Goal: Task Accomplishment & Management: Manage account settings

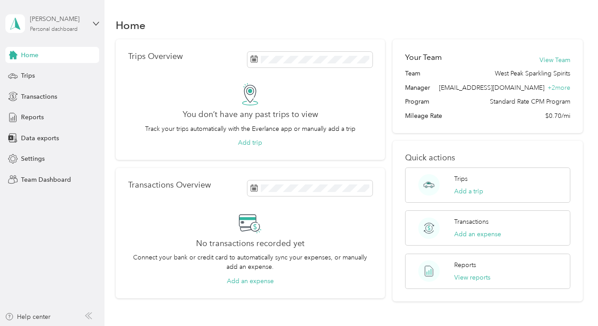
click at [71, 23] on div "[PERSON_NAME]" at bounding box center [58, 18] width 56 height 9
click at [58, 76] on div "Team dashboard" at bounding box center [37, 73] width 48 height 9
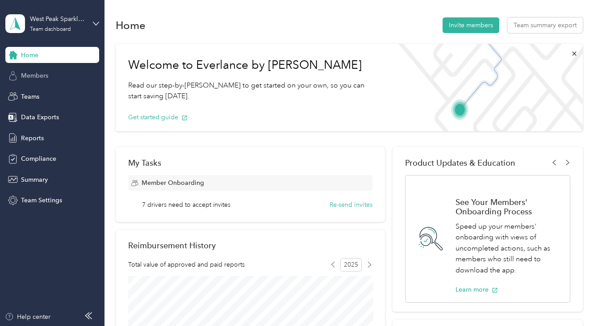
click at [50, 76] on div "Members" at bounding box center [52, 76] width 94 height 16
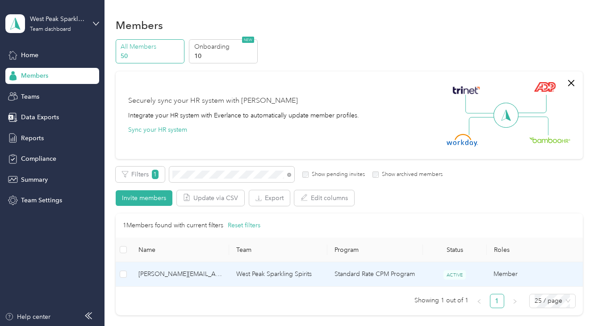
click at [219, 275] on span "[PERSON_NAME][EMAIL_ADDRESS][DOMAIN_NAME]" at bounding box center [179, 274] width 83 height 10
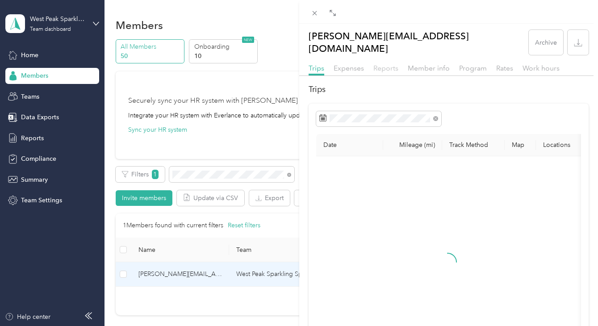
click at [386, 64] on span "Reports" at bounding box center [385, 68] width 25 height 8
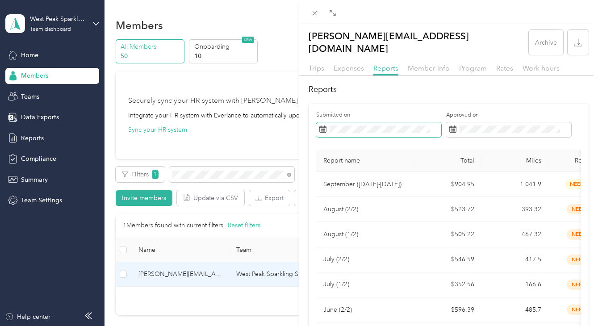
click at [326, 126] on icon at bounding box center [323, 129] width 7 height 6
click at [324, 128] on rect at bounding box center [323, 128] width 1 height 1
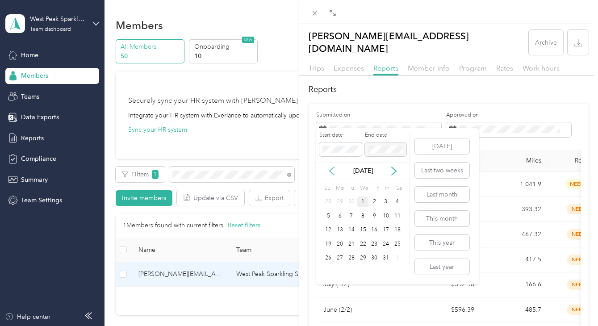
click at [333, 173] on icon at bounding box center [331, 170] width 9 height 9
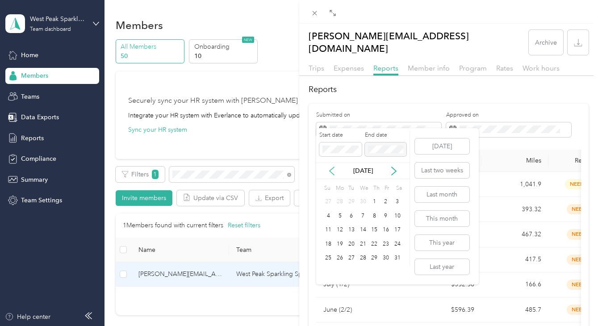
click at [333, 173] on icon at bounding box center [331, 170] width 9 height 9
click at [332, 173] on icon at bounding box center [331, 171] width 4 height 8
click at [333, 173] on icon at bounding box center [331, 171] width 4 height 8
click at [330, 171] on icon at bounding box center [331, 171] width 4 height 8
click at [362, 200] on div "1" at bounding box center [363, 201] width 12 height 11
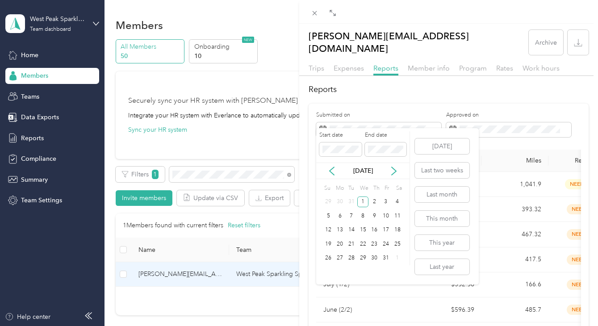
click at [397, 175] on div "[DATE]" at bounding box center [362, 170] width 93 height 9
click at [395, 172] on icon at bounding box center [393, 170] width 9 height 9
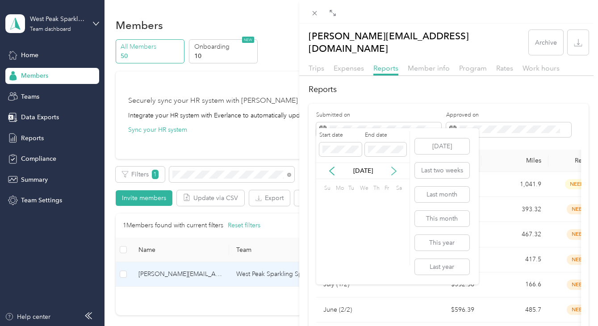
click at [395, 172] on icon at bounding box center [393, 170] width 9 height 9
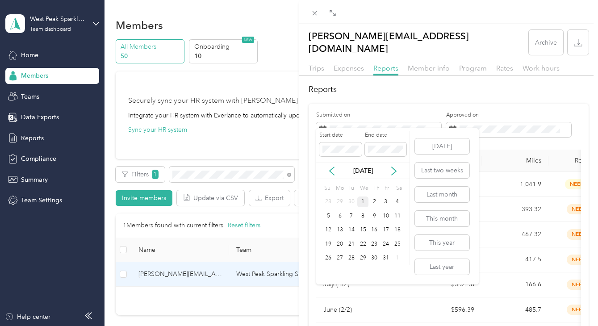
click at [365, 201] on div "1" at bounding box center [363, 201] width 12 height 11
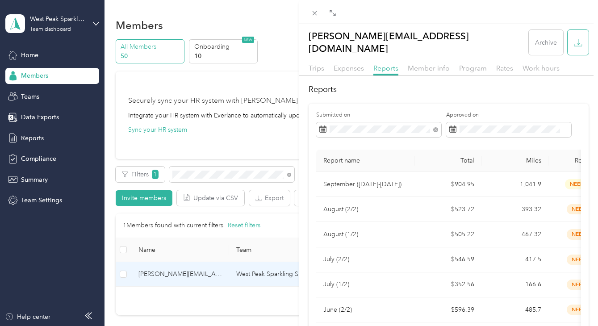
click at [574, 38] on icon "button" at bounding box center [578, 42] width 8 height 8
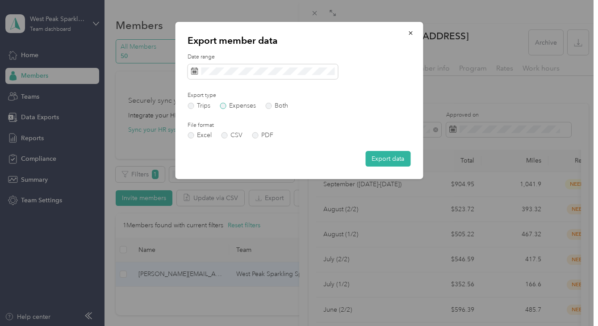
click at [225, 106] on label "Expenses" at bounding box center [238, 106] width 36 height 6
click at [268, 107] on label "Both" at bounding box center [276, 106] width 23 height 6
click at [380, 155] on button "Export data" at bounding box center [387, 159] width 45 height 16
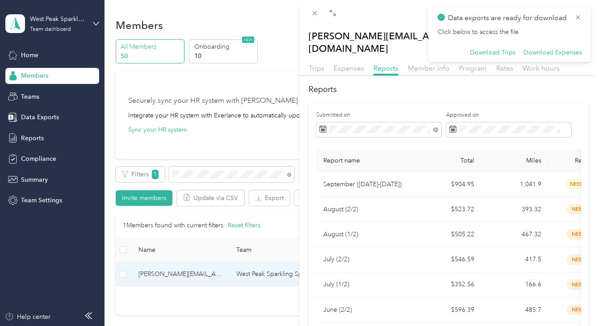
click at [499, 48] on div "Click below to access the file Download Trips Download Expenses" at bounding box center [509, 42] width 144 height 29
click at [494, 52] on button "Download Trips" at bounding box center [493, 53] width 46 height 8
click at [540, 50] on button "Download Expenses" at bounding box center [552, 53] width 58 height 8
click at [578, 16] on icon at bounding box center [578, 17] width 4 height 4
click at [578, 16] on body "Data exports are ready for download Click below to access the file Download Tri…" at bounding box center [296, 163] width 593 height 326
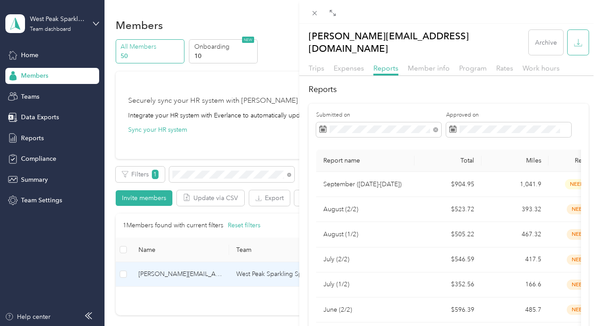
click at [577, 38] on icon "button" at bounding box center [578, 42] width 8 height 8
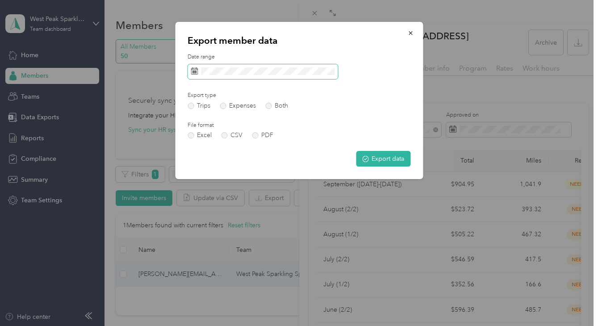
click at [196, 72] on icon at bounding box center [194, 70] width 7 height 7
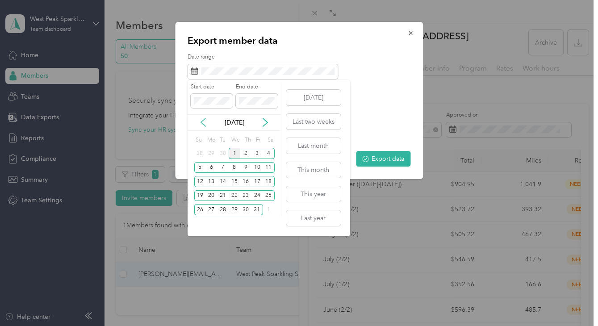
click at [202, 120] on icon at bounding box center [203, 122] width 9 height 9
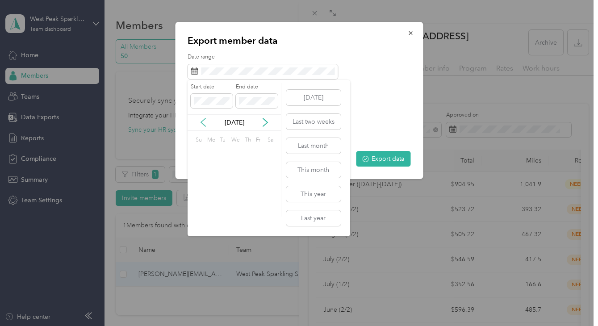
click at [202, 120] on icon at bounding box center [203, 122] width 9 height 9
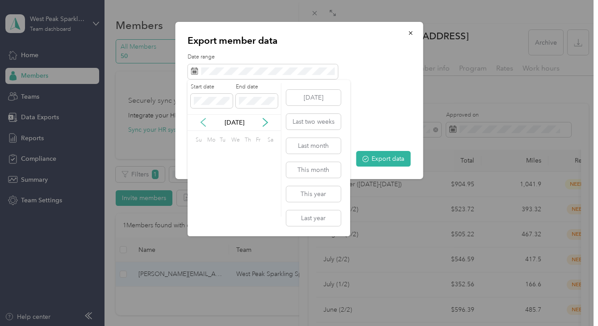
click at [202, 120] on icon at bounding box center [203, 122] width 9 height 9
click at [233, 151] on div "1" at bounding box center [235, 153] width 12 height 11
click at [237, 151] on div "1" at bounding box center [235, 153] width 12 height 11
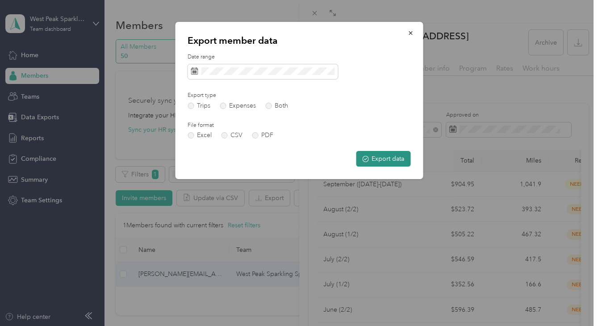
click at [361, 153] on button "Export data" at bounding box center [383, 159] width 54 height 16
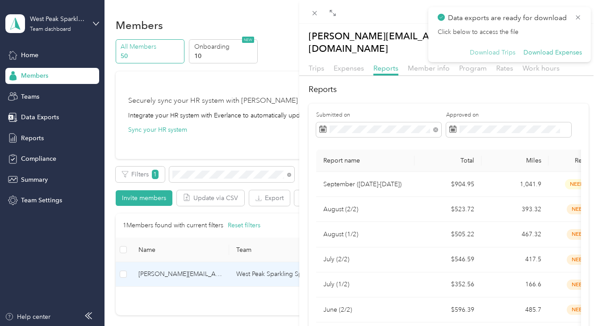
click at [500, 50] on button "Download Trips" at bounding box center [493, 53] width 46 height 8
click at [538, 52] on button "Download Expenses" at bounding box center [552, 53] width 58 height 8
click at [203, 174] on div "[PERSON_NAME][EMAIL_ADDRESS][DOMAIN_NAME] Archive Trips Expenses Reports Member…" at bounding box center [299, 163] width 598 height 326
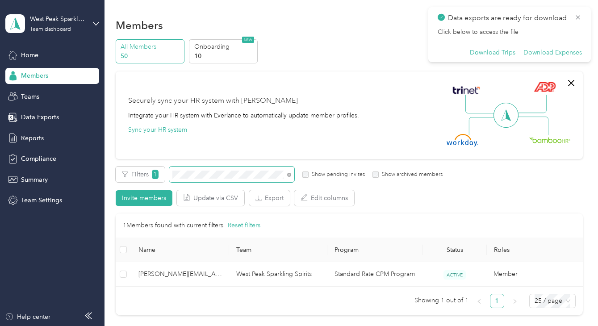
click at [139, 159] on div "All Members 50 Onboarding 10 NEW Securely sync your HR system with Everlance In…" at bounding box center [349, 181] width 467 height 284
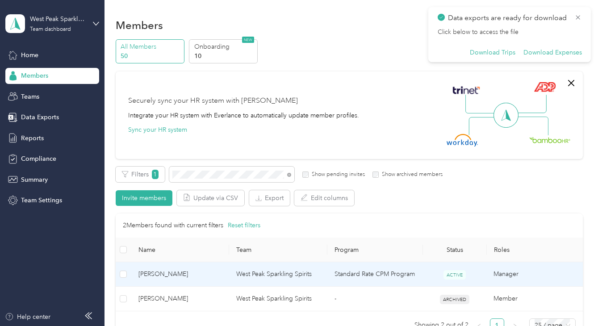
click at [200, 275] on span "[PERSON_NAME]" at bounding box center [179, 274] width 83 height 10
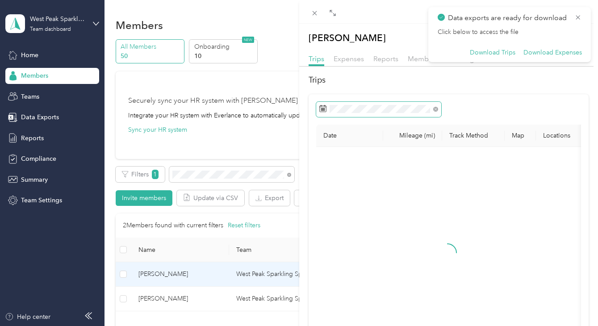
click at [326, 110] on icon at bounding box center [323, 109] width 7 height 6
click at [577, 19] on icon at bounding box center [577, 17] width 7 height 8
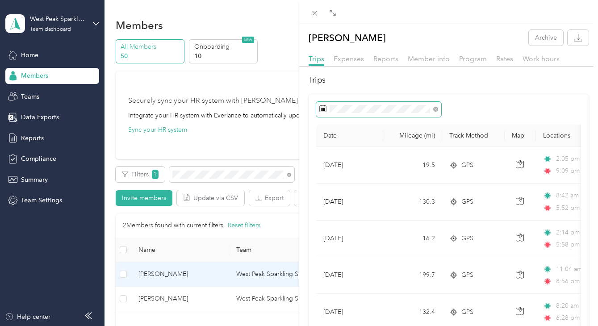
click at [329, 110] on span at bounding box center [378, 109] width 125 height 15
click at [581, 37] on button "button" at bounding box center [577, 38] width 21 height 16
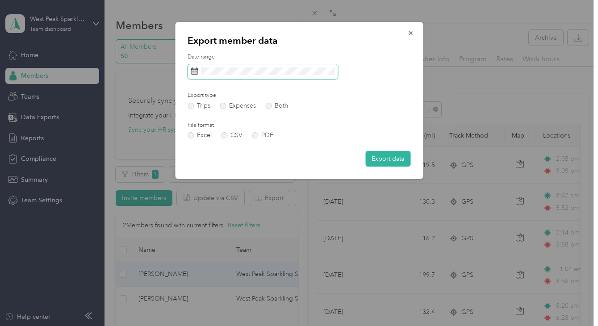
click at [199, 71] on span at bounding box center [262, 71] width 150 height 15
click at [194, 70] on icon at bounding box center [194, 70] width 7 height 7
click at [293, 49] on div "Export member data Date range Export type Trips Expenses Both File format Excel…" at bounding box center [299, 100] width 248 height 157
click at [267, 106] on label "Both" at bounding box center [276, 106] width 23 height 6
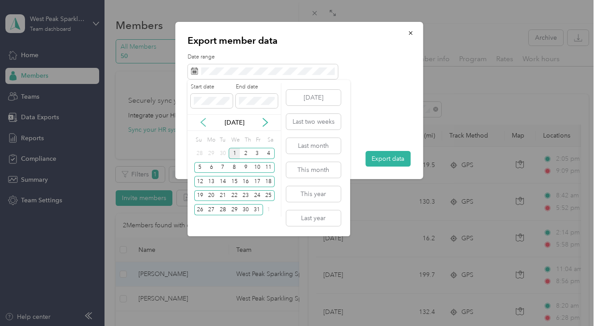
click at [205, 122] on icon at bounding box center [203, 122] width 9 height 9
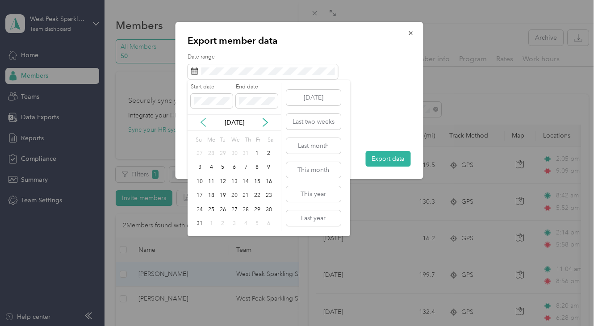
click at [205, 122] on icon at bounding box center [203, 122] width 9 height 9
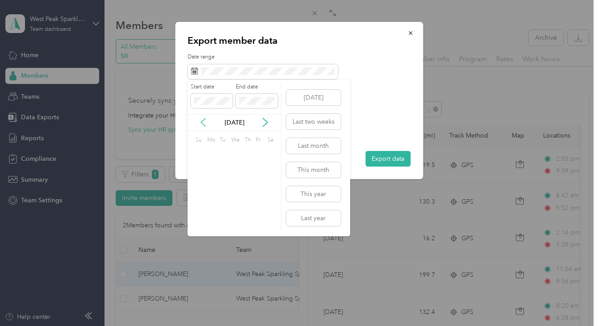
click at [205, 122] on icon at bounding box center [203, 122] width 9 height 9
click at [233, 151] on div "1" at bounding box center [235, 153] width 12 height 11
click at [262, 122] on icon at bounding box center [265, 122] width 9 height 9
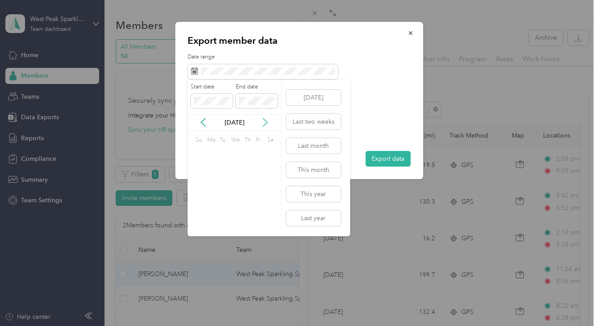
click at [262, 122] on icon at bounding box center [265, 122] width 9 height 9
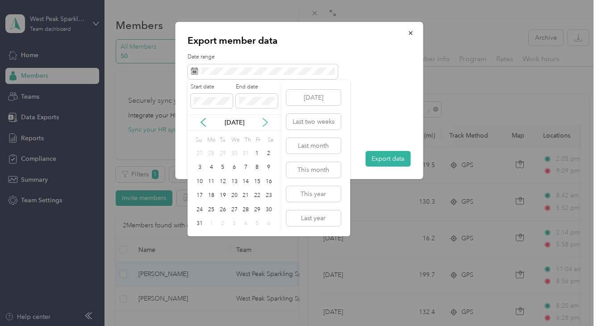
click at [262, 122] on icon at bounding box center [265, 122] width 9 height 9
click at [236, 152] on div "1" at bounding box center [235, 153] width 12 height 11
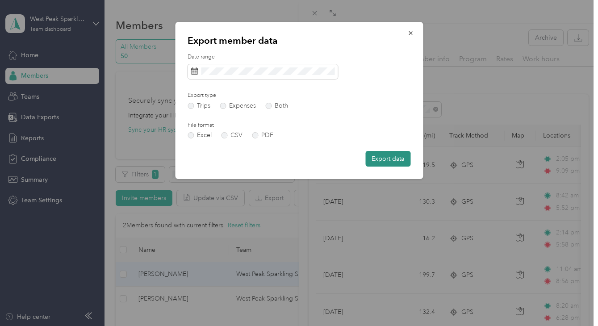
click at [382, 157] on button "Export data" at bounding box center [387, 159] width 45 height 16
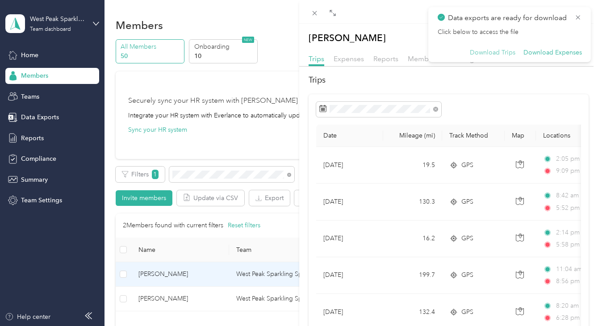
click at [496, 54] on button "Download Trips" at bounding box center [493, 53] width 46 height 8
click at [538, 53] on button "Download Expenses" at bounding box center [552, 53] width 58 height 8
click at [220, 176] on div "[PERSON_NAME] Archive Trips Expenses Reports Member info Program Rates Work hou…" at bounding box center [299, 163] width 598 height 326
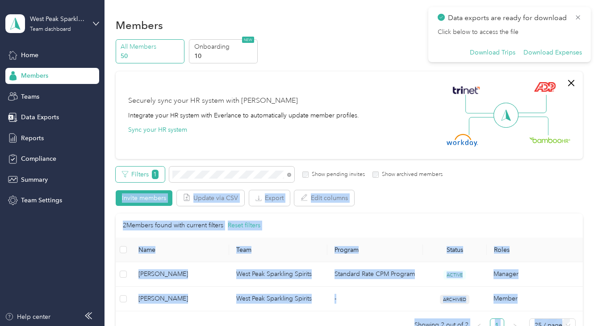
drag, startPoint x: 219, startPoint y: 176, endPoint x: 156, endPoint y: 175, distance: 62.9
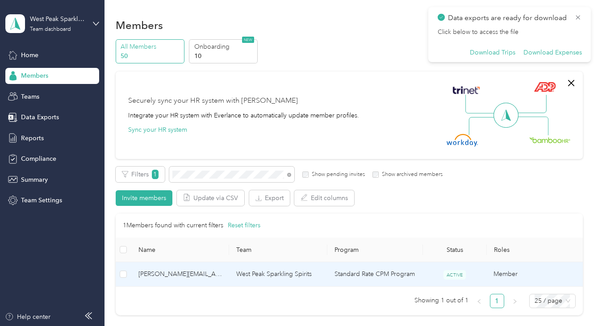
click at [250, 275] on td "West Peak Sparkling Spirits" at bounding box center [278, 274] width 98 height 25
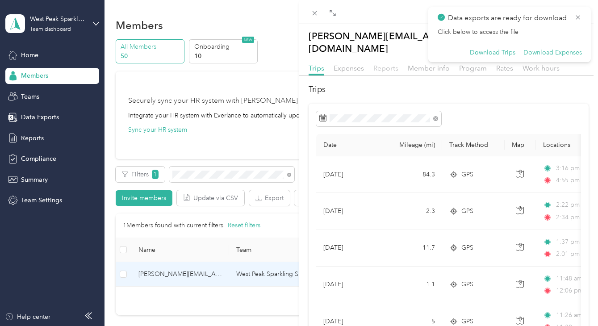
click at [379, 64] on span "Reports" at bounding box center [385, 68] width 25 height 8
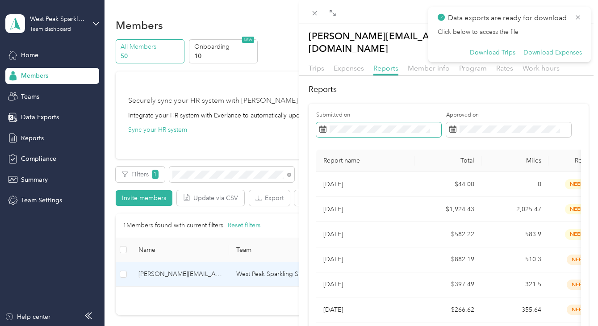
click at [325, 130] on rect at bounding box center [324, 130] width 1 height 1
click at [321, 129] on rect at bounding box center [321, 129] width 1 height 1
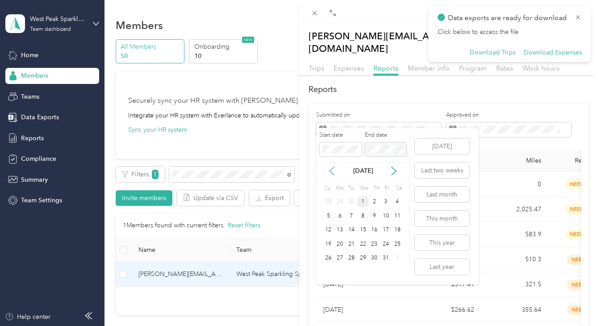
click at [332, 171] on icon at bounding box center [331, 170] width 9 height 9
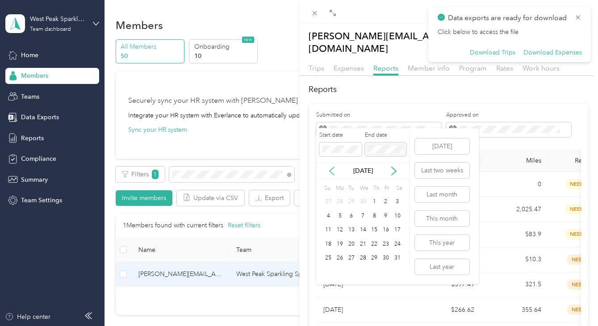
click at [332, 171] on icon at bounding box center [331, 170] width 9 height 9
click at [364, 199] on div "1" at bounding box center [363, 201] width 12 height 11
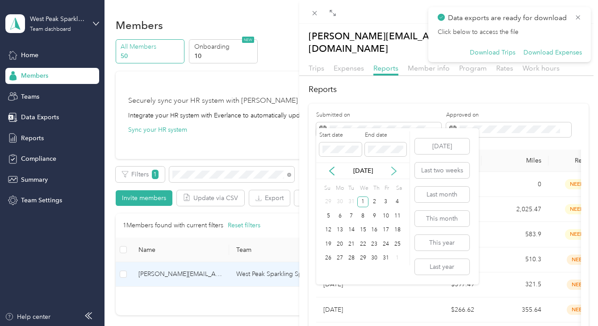
click at [395, 167] on icon at bounding box center [393, 170] width 9 height 9
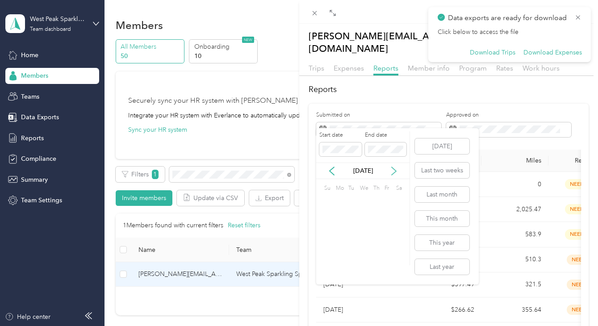
click at [395, 167] on icon at bounding box center [393, 170] width 9 height 9
click at [363, 201] on div "1" at bounding box center [363, 201] width 12 height 11
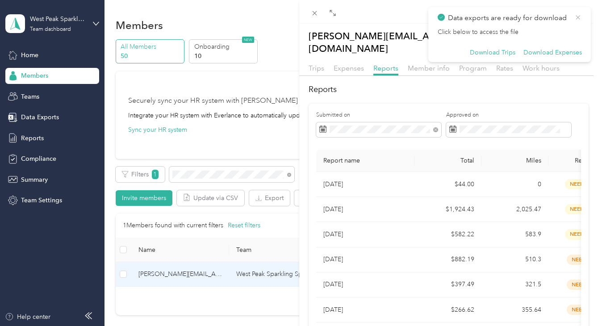
click at [575, 13] on icon at bounding box center [577, 17] width 7 height 8
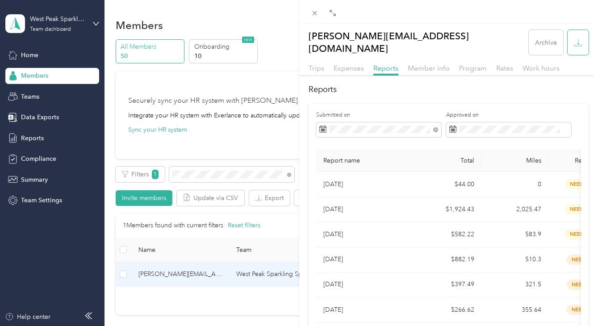
click at [574, 38] on icon "button" at bounding box center [578, 42] width 8 height 8
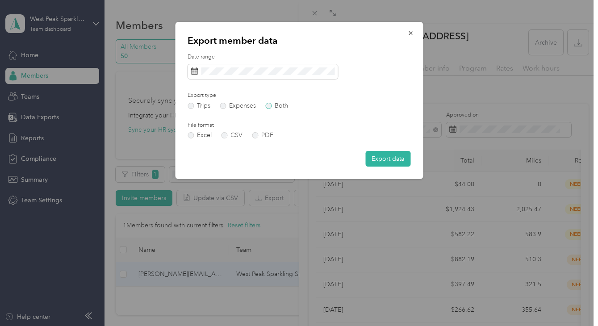
click at [270, 105] on label "Both" at bounding box center [276, 106] width 23 height 6
click at [196, 70] on icon at bounding box center [194, 70] width 7 height 7
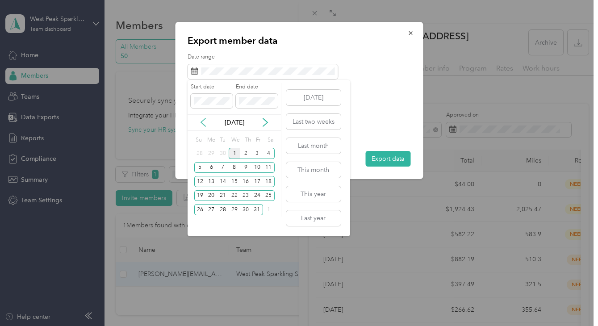
click at [202, 121] on icon at bounding box center [203, 122] width 4 height 8
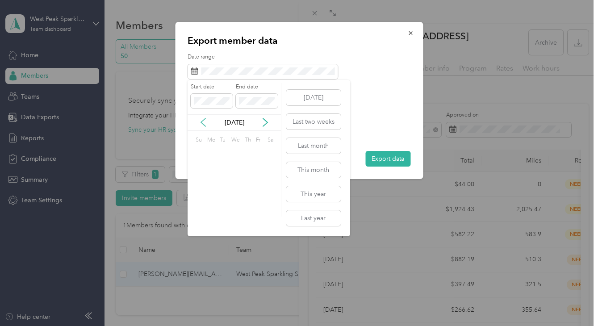
click at [202, 121] on icon at bounding box center [203, 122] width 4 height 8
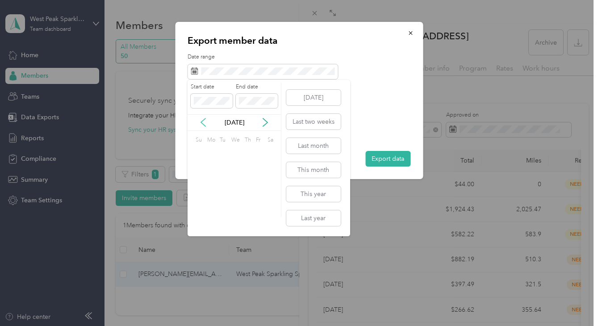
click at [202, 121] on icon at bounding box center [203, 122] width 4 height 8
click at [237, 151] on div "1" at bounding box center [235, 153] width 12 height 11
click at [263, 122] on icon at bounding box center [265, 122] width 9 height 9
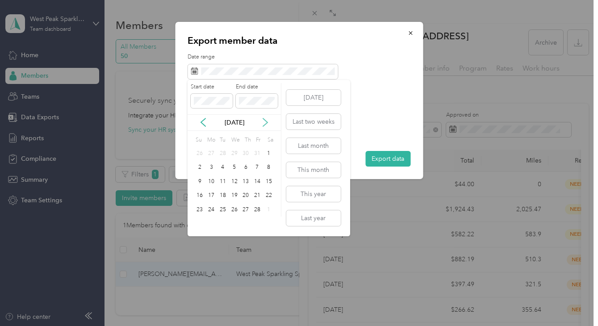
click at [263, 122] on icon at bounding box center [265, 122] width 9 height 9
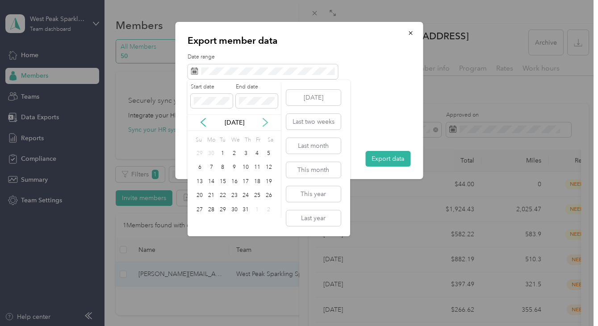
click at [263, 122] on icon at bounding box center [265, 122] width 9 height 9
click at [267, 125] on icon at bounding box center [265, 122] width 9 height 9
click at [237, 150] on div "1" at bounding box center [235, 153] width 12 height 11
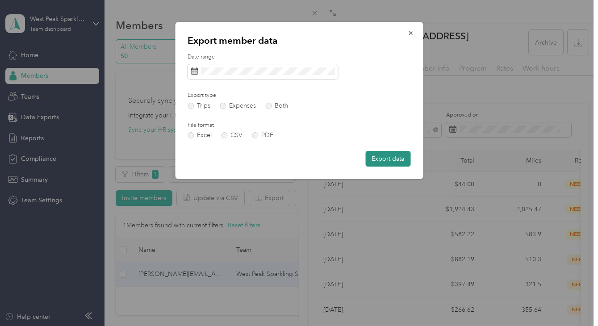
click at [379, 153] on button "Export data" at bounding box center [387, 159] width 45 height 16
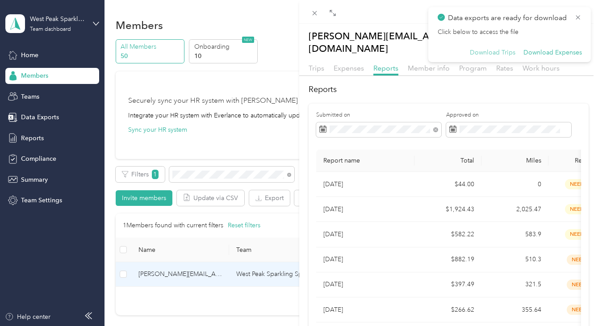
click at [498, 54] on button "Download Trips" at bounding box center [493, 53] width 46 height 8
click at [545, 53] on button "Download Expenses" at bounding box center [552, 53] width 58 height 8
click at [206, 173] on div "[PERSON_NAME][EMAIL_ADDRESS][DOMAIN_NAME] Archive Trips Expenses Reports Member…" at bounding box center [299, 163] width 598 height 326
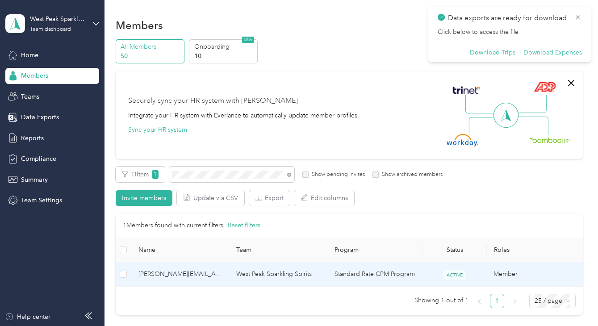
click at [205, 273] on span "[PERSON_NAME][EMAIL_ADDRESS][DOMAIN_NAME]" at bounding box center [179, 274] width 83 height 10
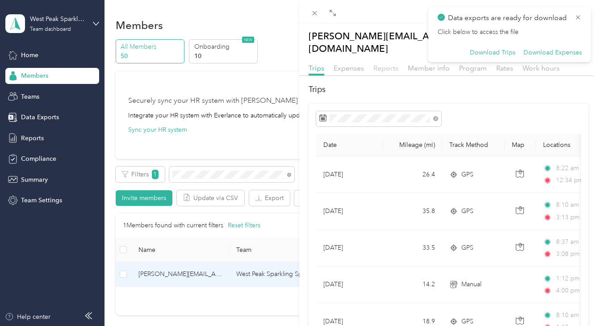
click at [388, 64] on span "Reports" at bounding box center [385, 68] width 25 height 8
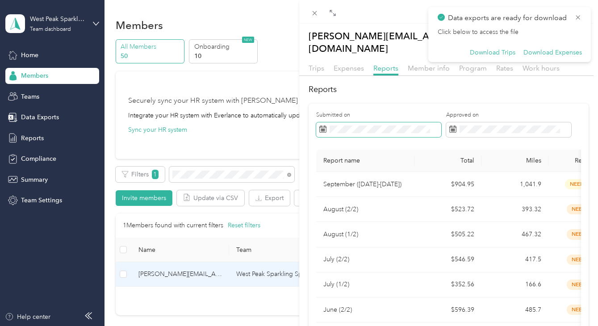
click at [325, 125] on icon at bounding box center [322, 128] width 7 height 7
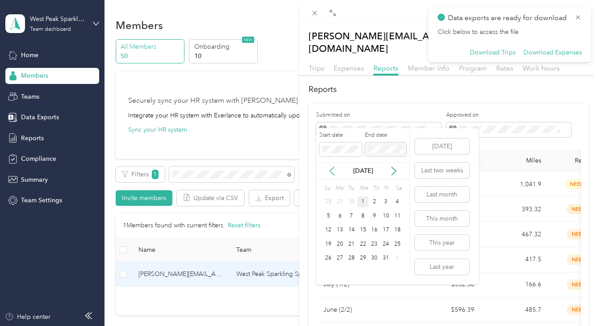
click at [335, 172] on icon at bounding box center [331, 170] width 9 height 9
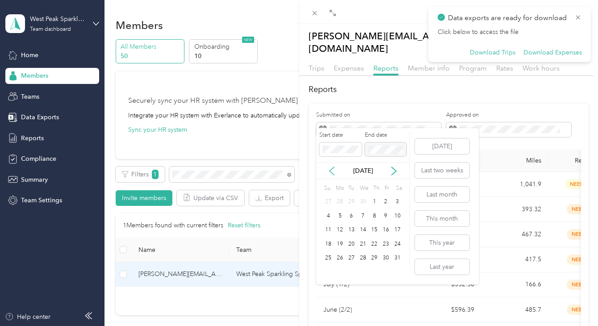
click at [335, 172] on icon at bounding box center [331, 170] width 9 height 9
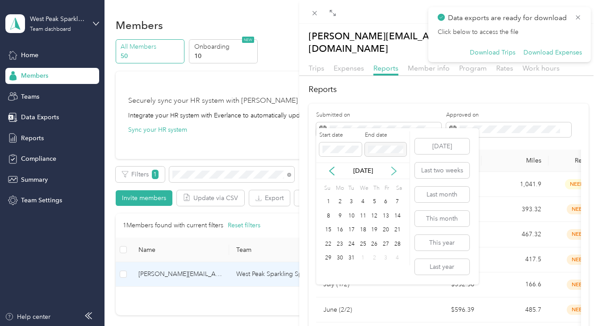
click at [395, 170] on icon at bounding box center [393, 171] width 4 height 8
click at [362, 198] on div "1" at bounding box center [363, 201] width 12 height 11
click at [393, 169] on icon at bounding box center [393, 170] width 9 height 9
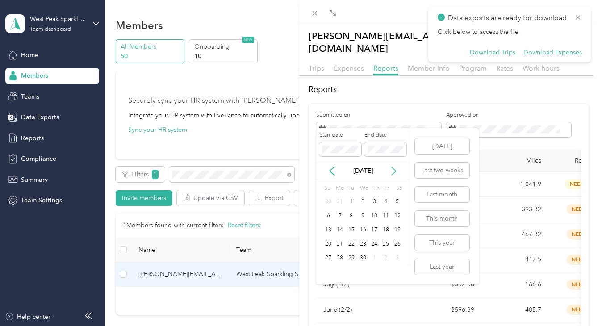
click at [393, 169] on icon at bounding box center [393, 170] width 9 height 9
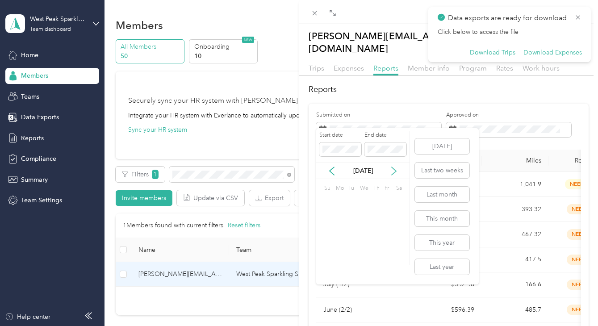
click at [393, 169] on icon at bounding box center [393, 170] width 9 height 9
click at [364, 200] on div "1" at bounding box center [363, 201] width 12 height 11
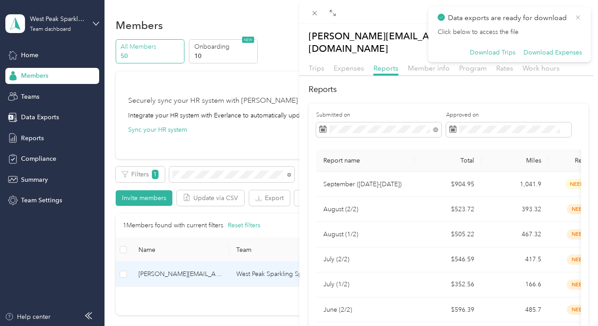
click at [577, 17] on icon at bounding box center [577, 17] width 7 height 8
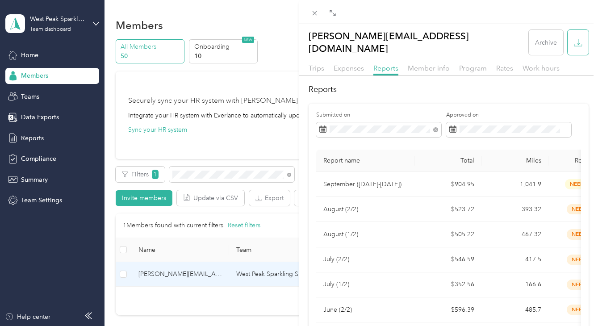
click at [575, 38] on icon "button" at bounding box center [578, 42] width 8 height 8
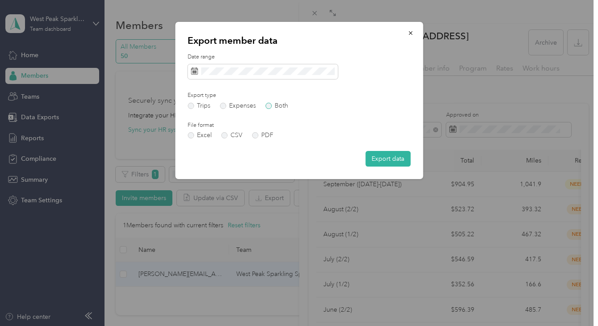
click at [273, 106] on label "Both" at bounding box center [276, 106] width 23 height 6
click at [196, 71] on icon at bounding box center [194, 70] width 7 height 7
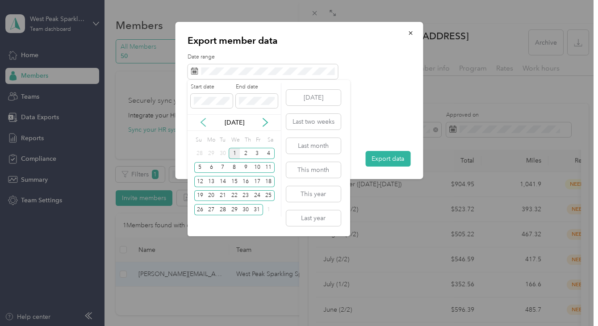
click at [206, 124] on icon at bounding box center [203, 122] width 9 height 9
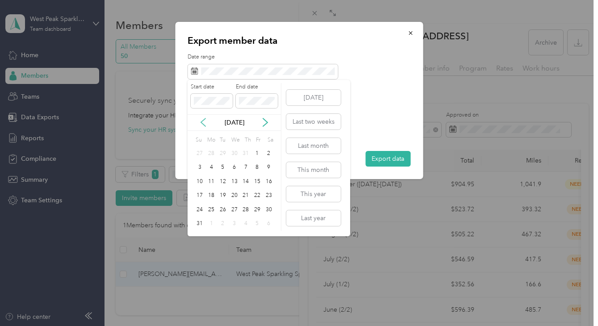
click at [206, 124] on icon at bounding box center [203, 122] width 9 height 9
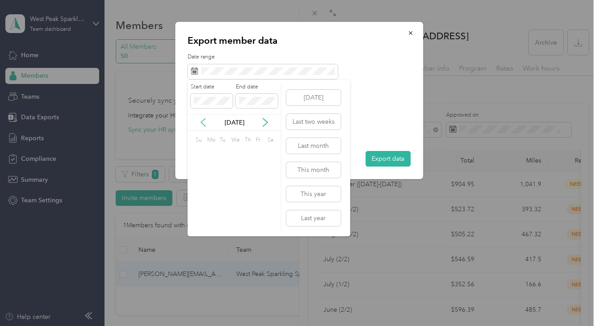
click at [206, 124] on icon at bounding box center [203, 122] width 9 height 9
click at [233, 152] on div "1" at bounding box center [235, 153] width 12 height 11
click at [264, 122] on icon at bounding box center [265, 122] width 9 height 9
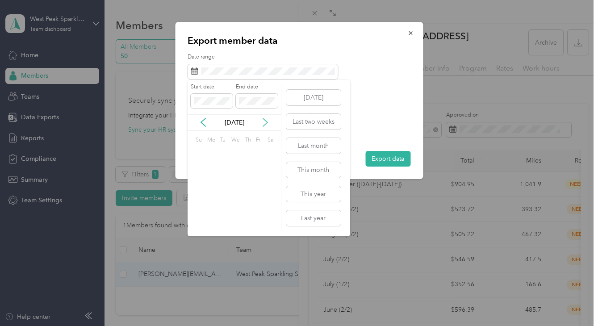
click at [264, 122] on icon at bounding box center [265, 122] width 9 height 9
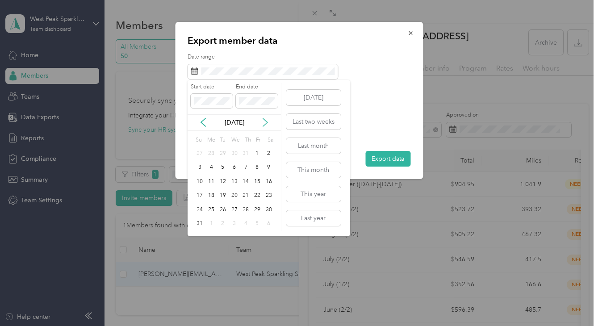
click at [264, 122] on icon at bounding box center [265, 122] width 9 height 9
click at [234, 152] on div "1" at bounding box center [235, 153] width 12 height 11
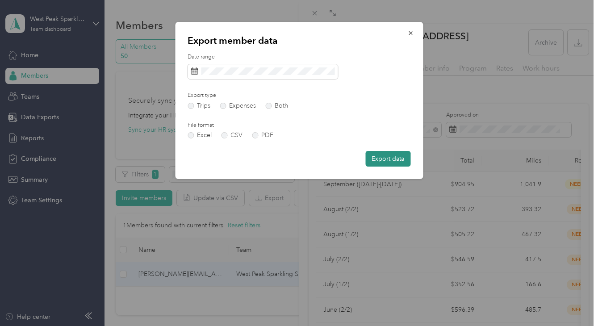
click at [375, 156] on button "Export data" at bounding box center [387, 159] width 45 height 16
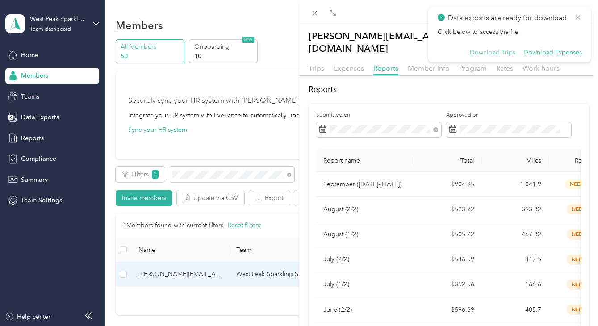
click at [481, 52] on button "Download Trips" at bounding box center [493, 53] width 46 height 8
click at [541, 53] on button "Download Expenses" at bounding box center [552, 53] width 58 height 8
click at [194, 178] on div "[PERSON_NAME][EMAIL_ADDRESS][DOMAIN_NAME] Archive Trips Expenses Reports Member…" at bounding box center [299, 163] width 598 height 326
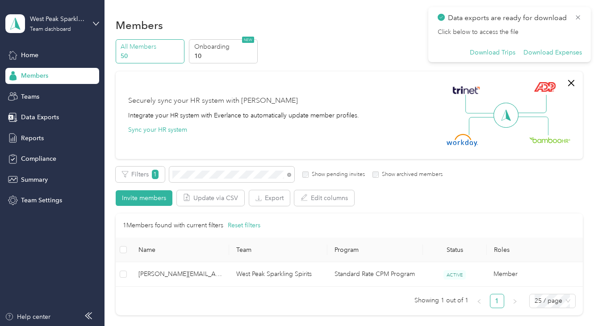
click at [200, 174] on div at bounding box center [299, 163] width 598 height 326
click at [145, 158] on div "All Members 50 Onboarding 10 NEW Securely sync your HR system with Everlance In…" at bounding box center [349, 181] width 467 height 284
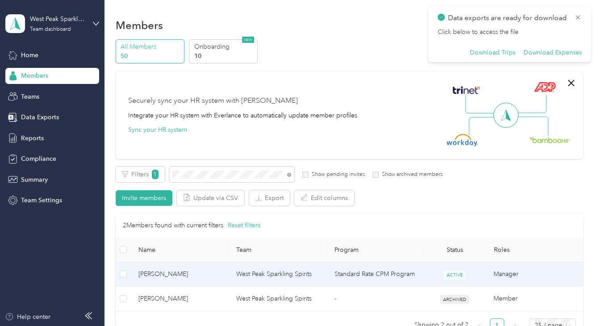
click at [252, 271] on td "West Peak Sparkling Spirits" at bounding box center [278, 274] width 98 height 25
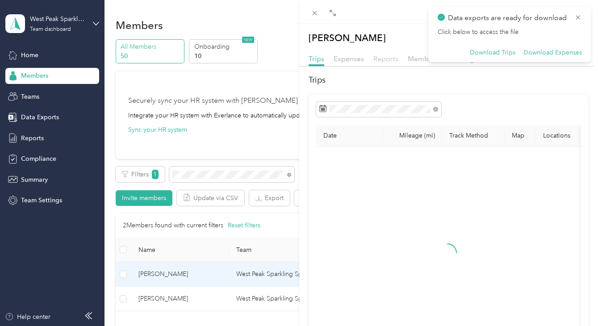
click at [379, 58] on span "Reports" at bounding box center [385, 58] width 25 height 8
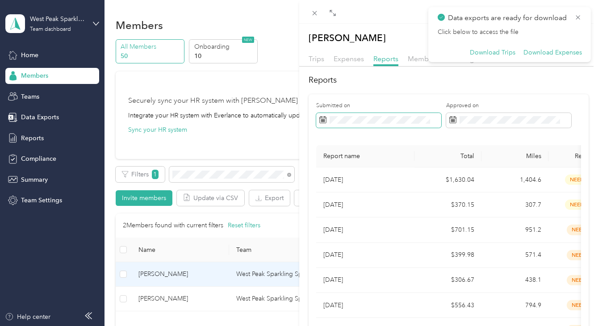
click at [325, 121] on icon at bounding box center [322, 119] width 7 height 7
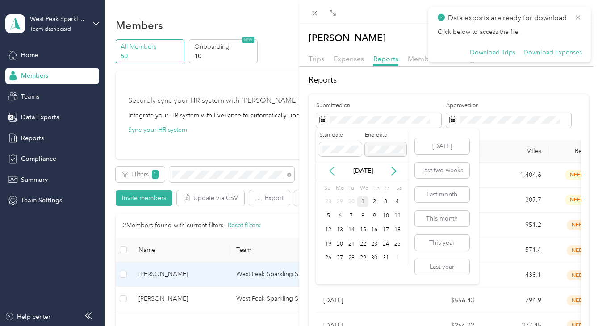
click at [332, 166] on icon at bounding box center [331, 170] width 9 height 9
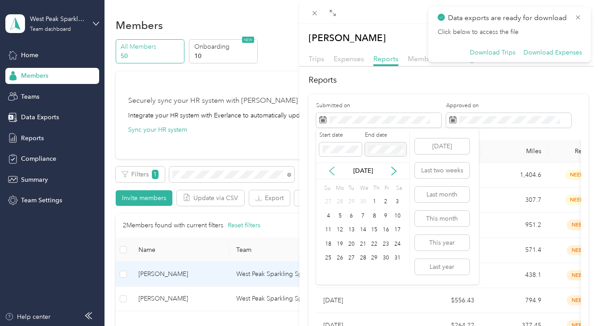
click at [332, 166] on icon at bounding box center [331, 170] width 9 height 9
click at [364, 198] on div "1" at bounding box center [363, 201] width 12 height 11
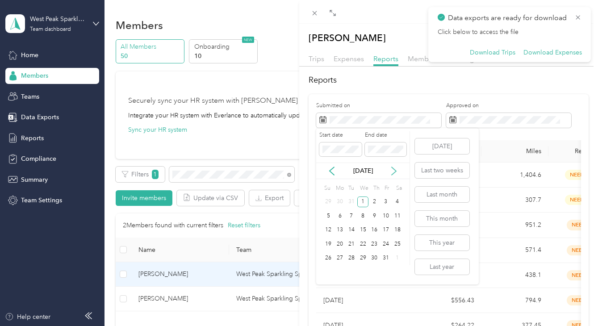
click at [394, 170] on icon at bounding box center [393, 170] width 9 height 9
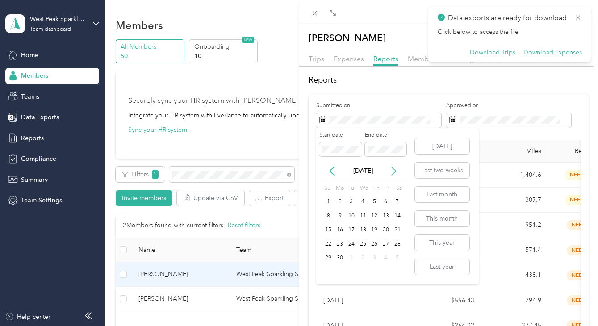
click at [394, 170] on icon at bounding box center [393, 170] width 9 height 9
click at [363, 203] on div "1" at bounding box center [363, 201] width 12 height 11
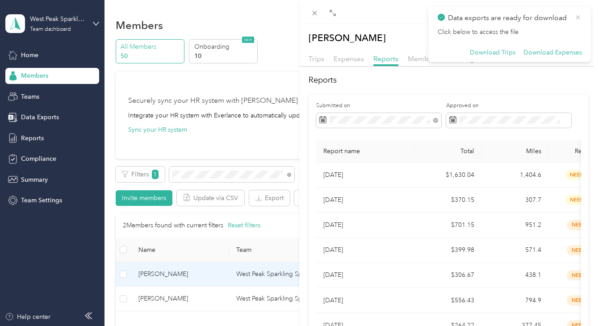
click at [576, 19] on icon at bounding box center [577, 17] width 7 height 8
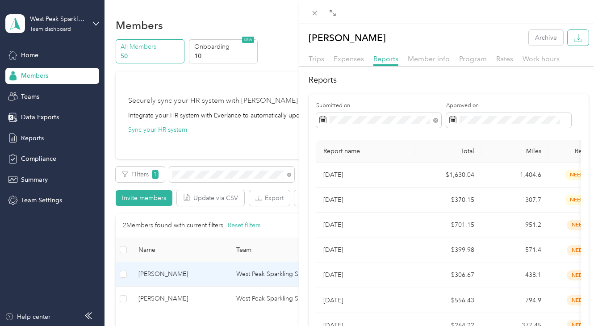
click at [578, 33] on button "button" at bounding box center [577, 38] width 21 height 16
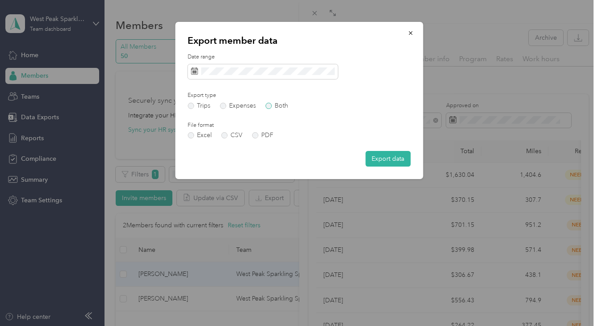
click at [274, 104] on label "Both" at bounding box center [276, 106] width 23 height 6
click at [194, 71] on icon at bounding box center [194, 70] width 7 height 7
click at [205, 75] on span at bounding box center [262, 71] width 150 height 15
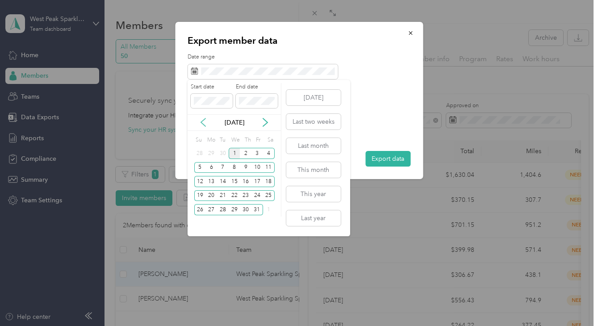
click at [204, 121] on icon at bounding box center [203, 122] width 9 height 9
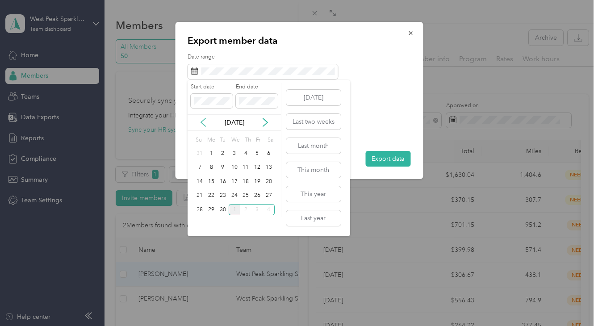
click at [204, 121] on icon at bounding box center [203, 122] width 9 height 9
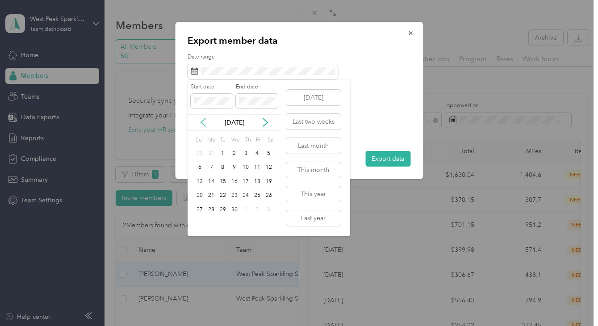
click at [204, 121] on icon at bounding box center [203, 122] width 9 height 9
click at [234, 150] on div "1" at bounding box center [235, 153] width 12 height 11
click at [262, 119] on icon at bounding box center [265, 122] width 9 height 9
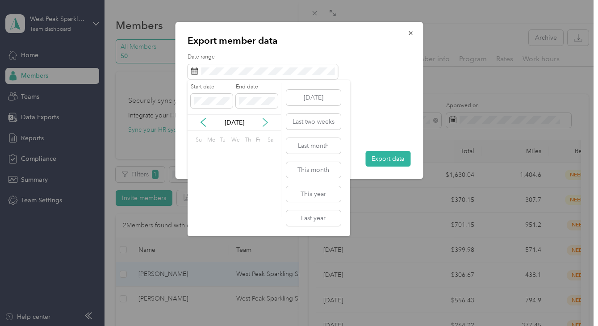
click at [262, 119] on icon at bounding box center [265, 122] width 9 height 9
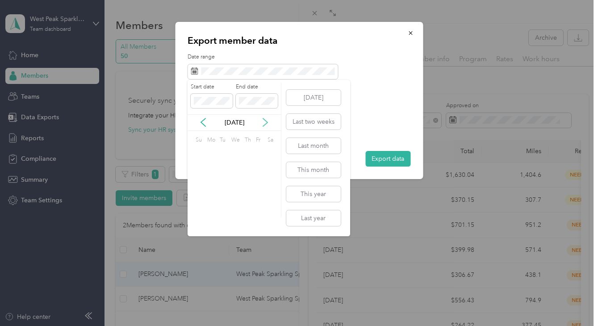
click at [262, 119] on icon at bounding box center [265, 122] width 9 height 9
click at [233, 150] on div "1" at bounding box center [235, 153] width 12 height 11
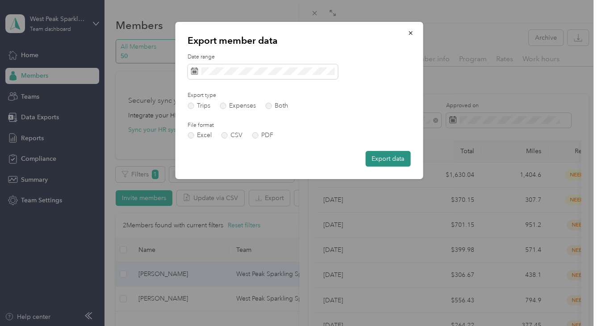
click at [381, 154] on button "Export data" at bounding box center [387, 159] width 45 height 16
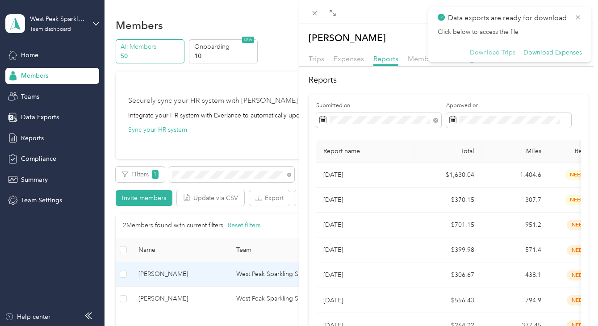
click at [480, 53] on button "Download Trips" at bounding box center [493, 53] width 46 height 8
click at [532, 52] on button "Download Expenses" at bounding box center [552, 53] width 58 height 8
